Goal: Transaction & Acquisition: Subscribe to service/newsletter

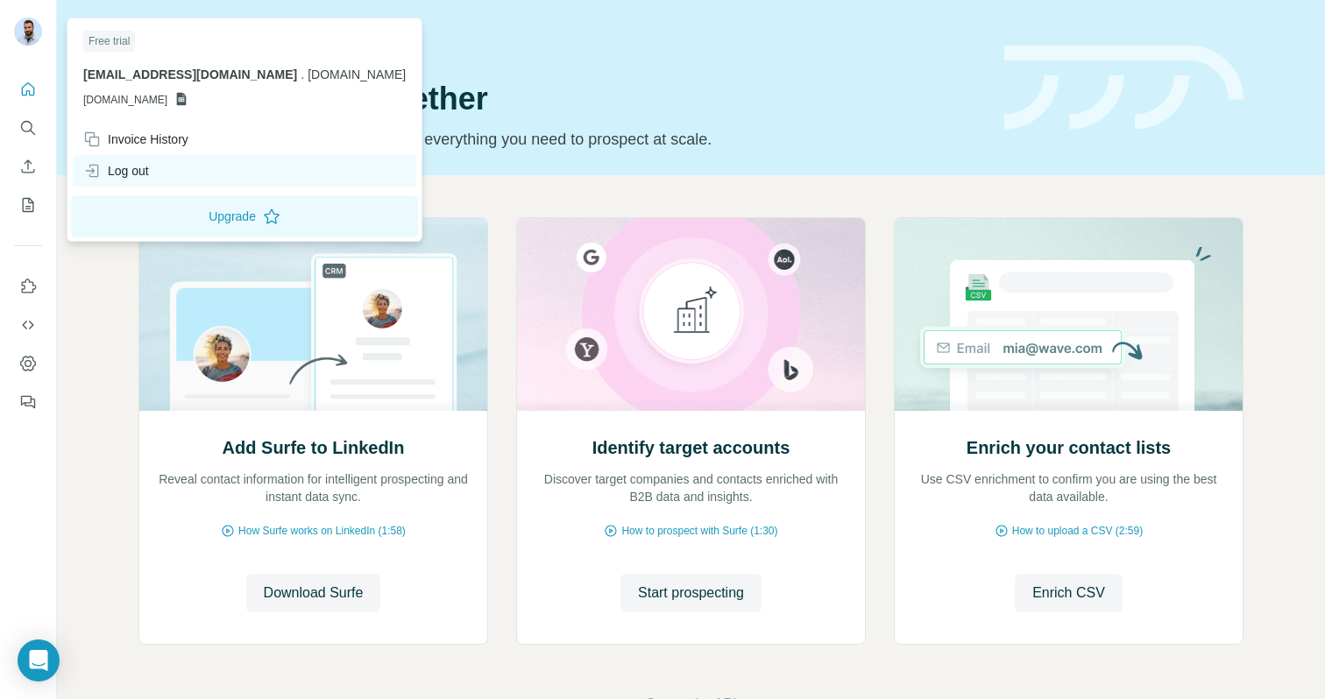
click at [178, 178] on div "Log out" at bounding box center [244, 171] width 343 height 32
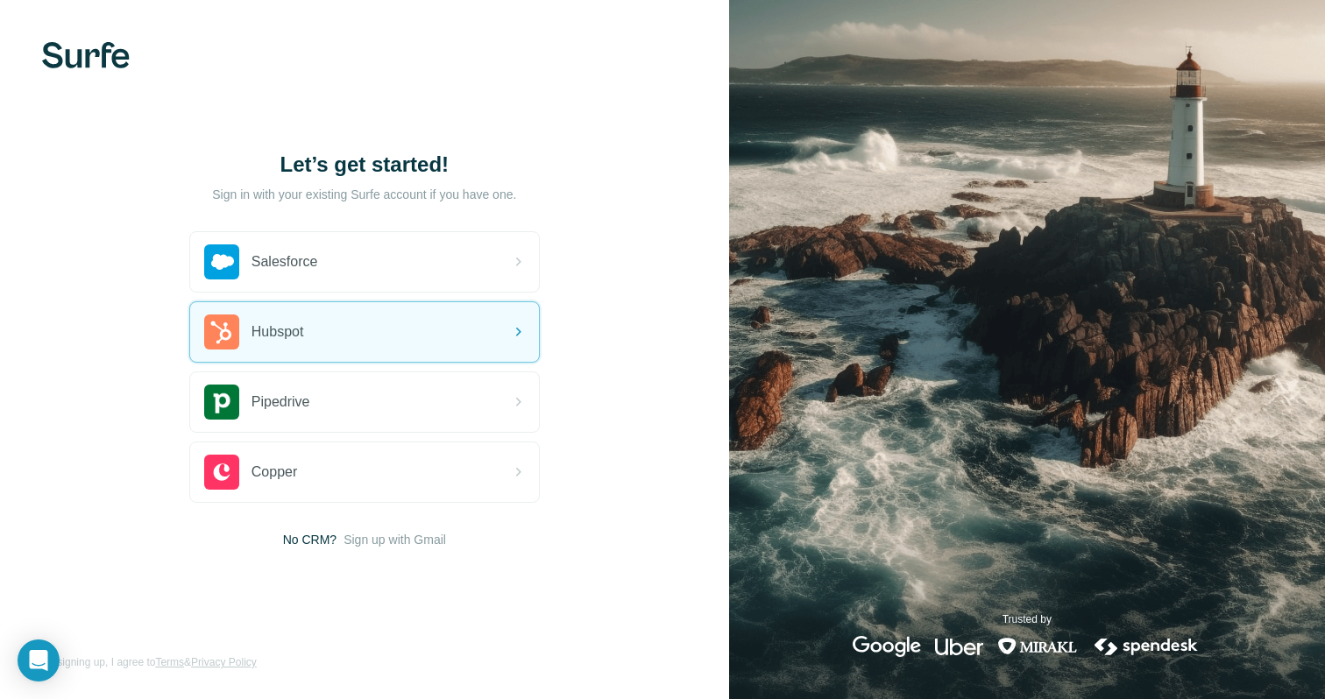
click at [638, 308] on div "Let’s get started! Sign in with your existing Surfe account if you have one. Sa…" at bounding box center [364, 349] width 729 height 699
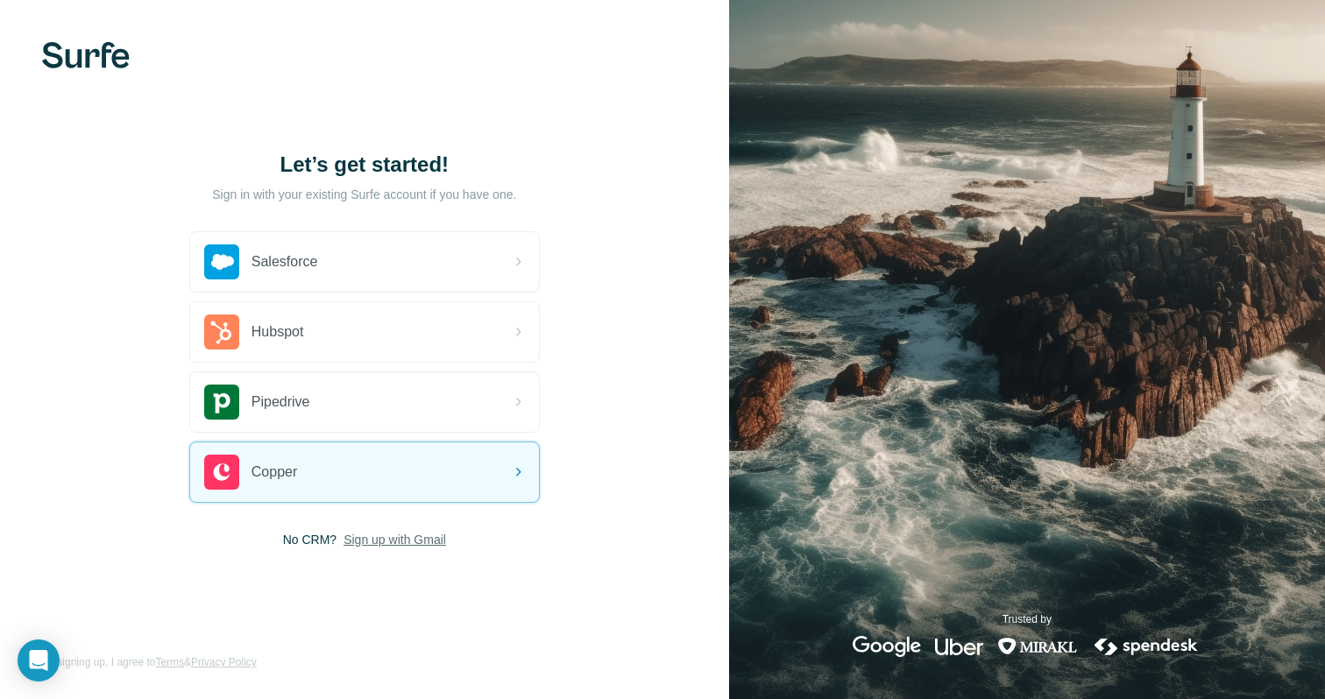
click at [402, 534] on span "Sign up with Gmail" at bounding box center [394, 540] width 103 height 18
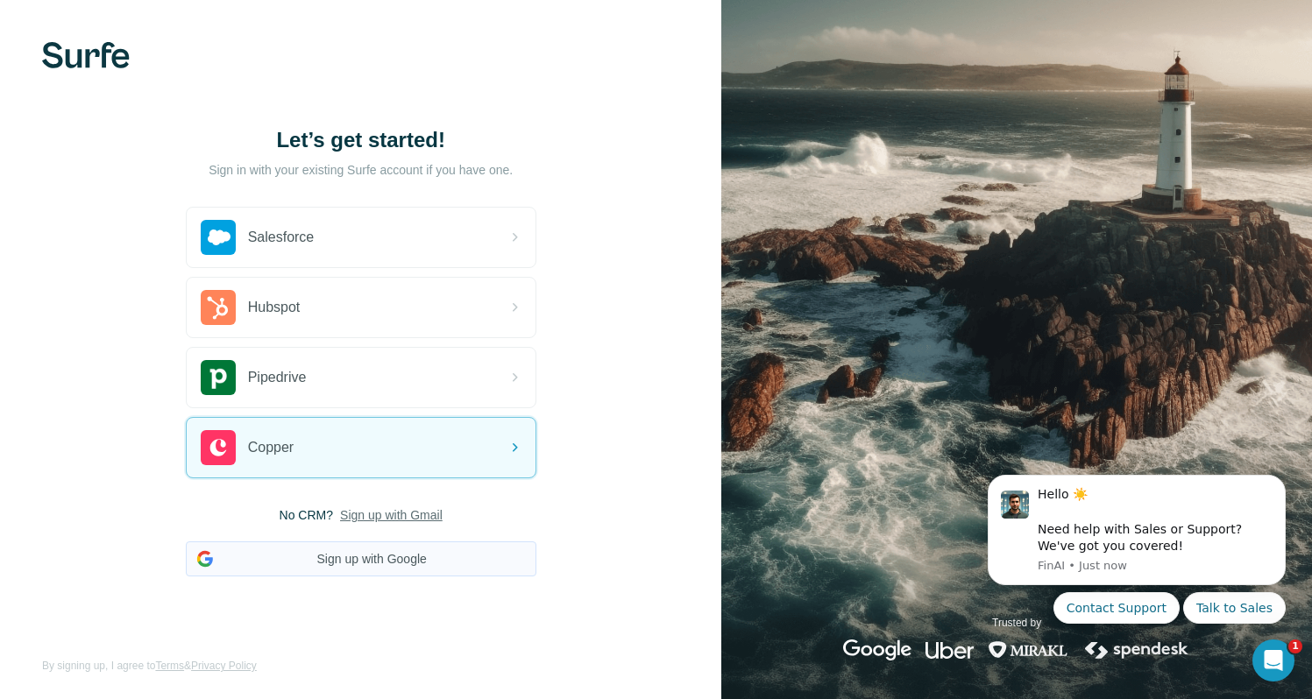
click at [390, 551] on button "Sign up with Google" at bounding box center [361, 558] width 350 height 35
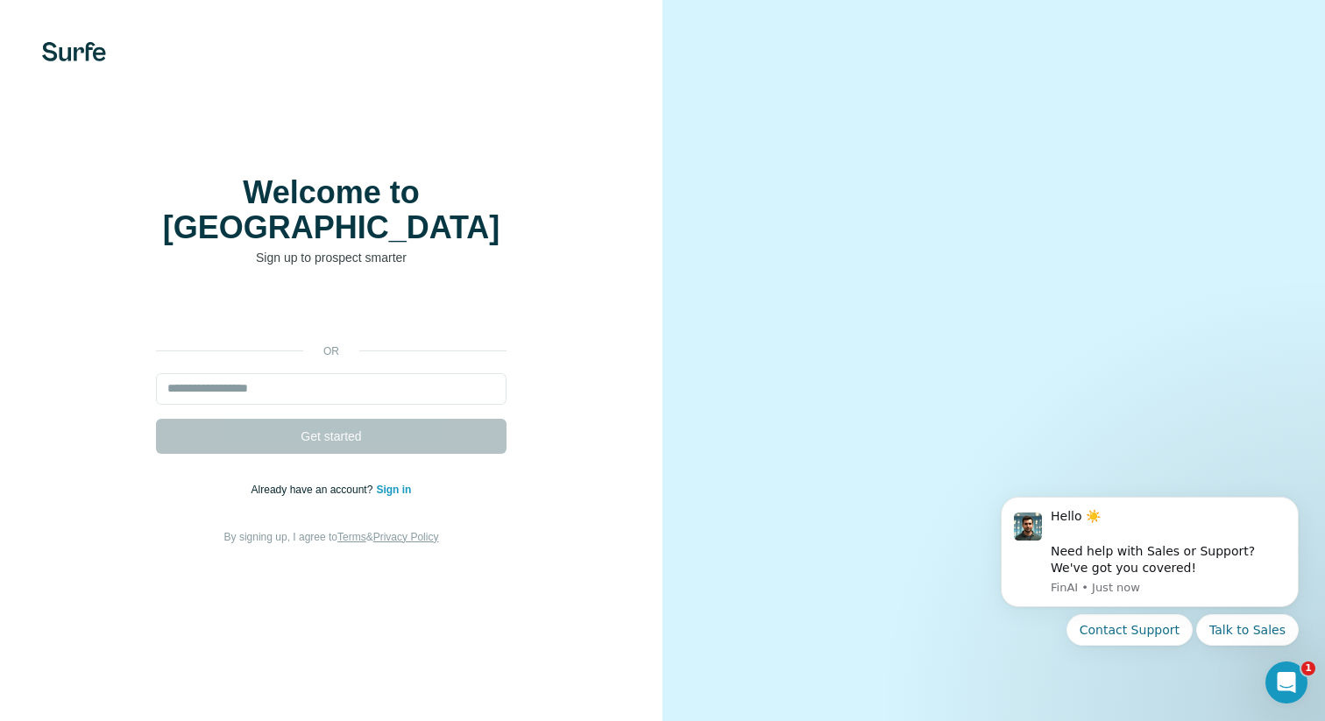
click at [231, 93] on div "Welcome to Surfe Sign up to prospect smarter or Get started Already have an acc…" at bounding box center [331, 360] width 662 height 721
click at [555, 138] on div "Welcome to Surfe Sign up to prospect smarter or Get started Already have an acc…" at bounding box center [331, 360] width 662 height 721
click at [606, 230] on div "Welcome to Surfe Sign up to prospect smarter or Get started Already have an acc…" at bounding box center [331, 360] width 592 height 371
